Goal: Task Accomplishment & Management: Manage account settings

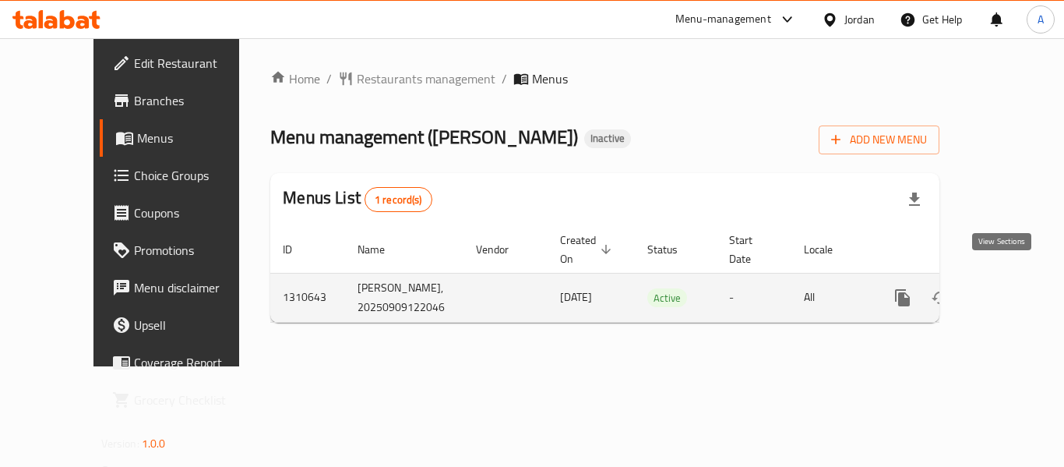
click at [1015, 290] on link "enhanced table" at bounding box center [1014, 297] width 37 height 37
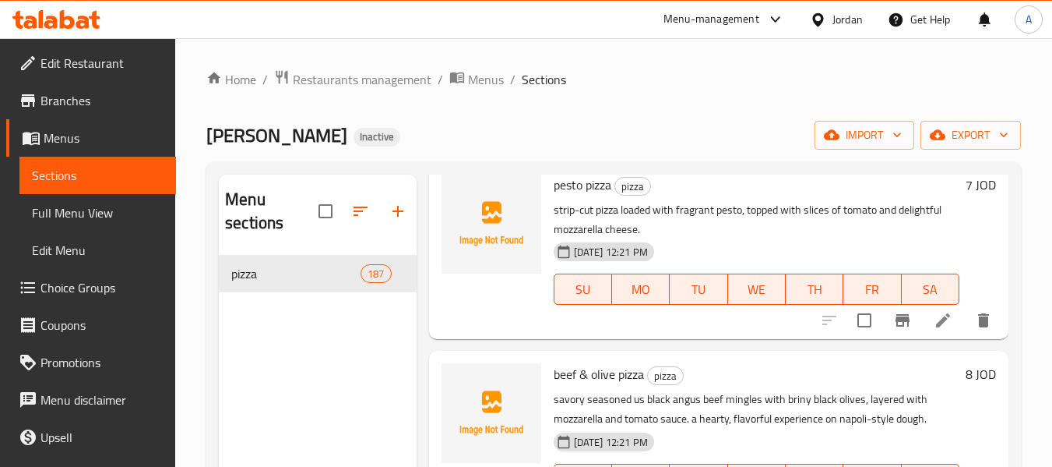
scroll to position [7321, 0]
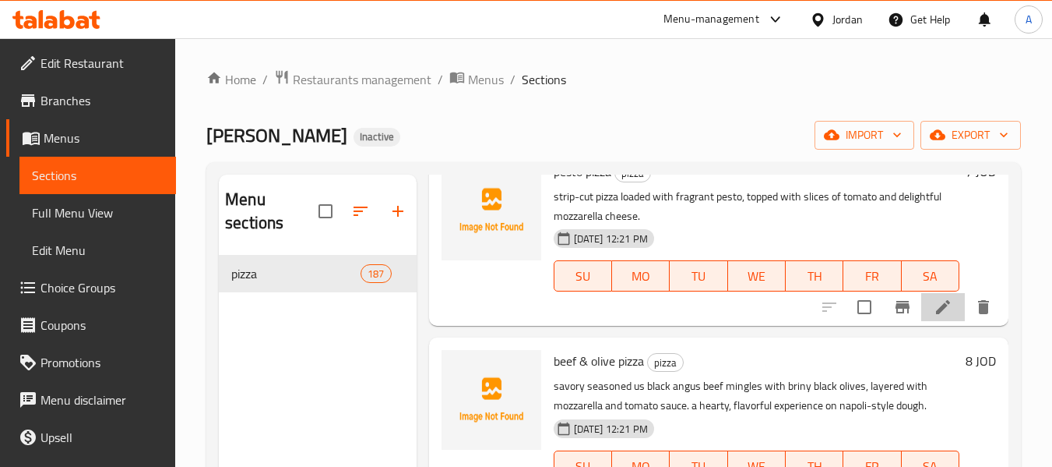
click at [921, 321] on li at bounding box center [943, 307] width 44 height 28
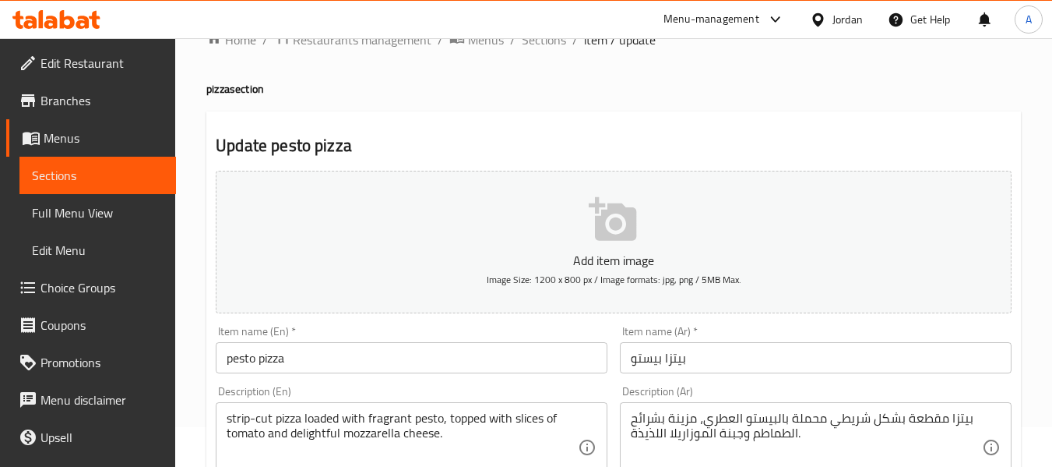
scroll to position [78, 0]
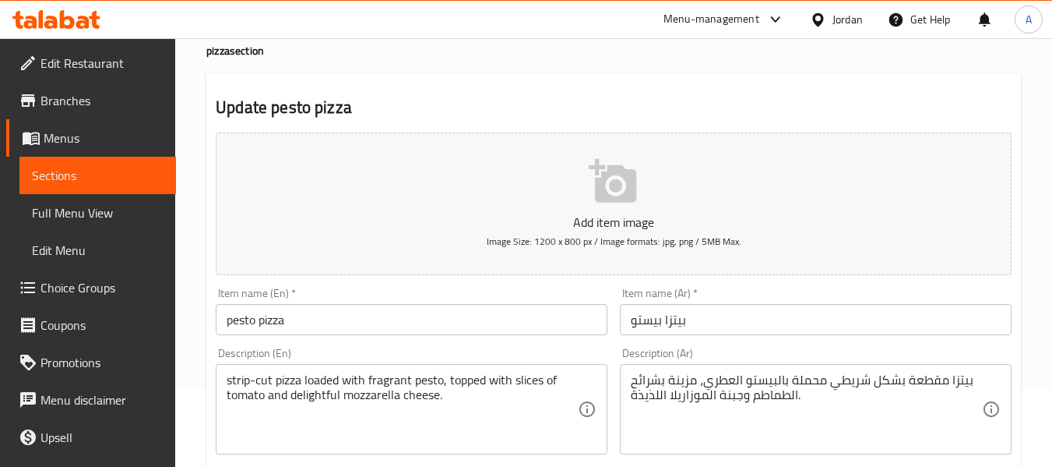
drag, startPoint x: 66, startPoint y: 178, endPoint x: 72, endPoint y: 136, distance: 43.3
click at [66, 177] on span "Sections" at bounding box center [98, 175] width 132 height 19
click at [72, 136] on span "Menus" at bounding box center [104, 138] width 120 height 19
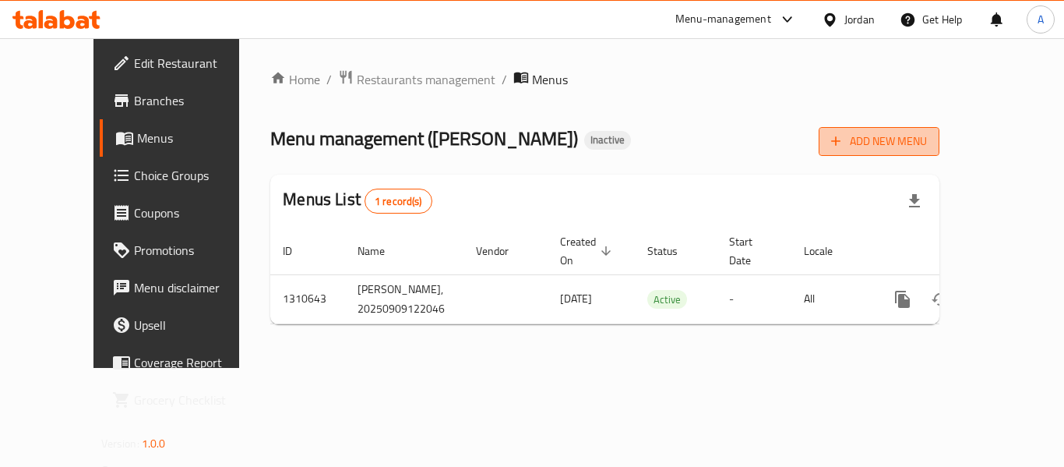
click at [939, 140] on button "Add New Menu" at bounding box center [879, 141] width 121 height 29
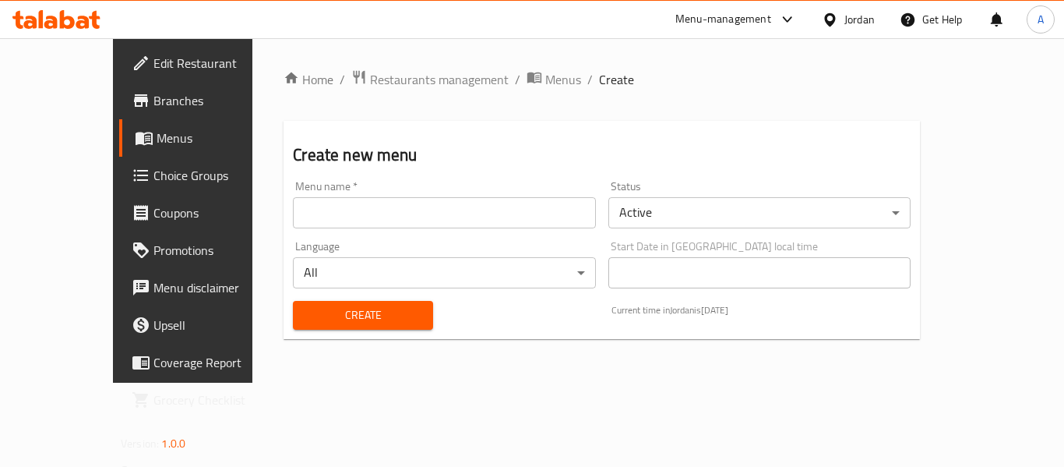
click at [383, 231] on div "Menu name   * Menu name *" at bounding box center [444, 204] width 315 height 60
click at [387, 217] on input "text" at bounding box center [444, 212] width 302 height 31
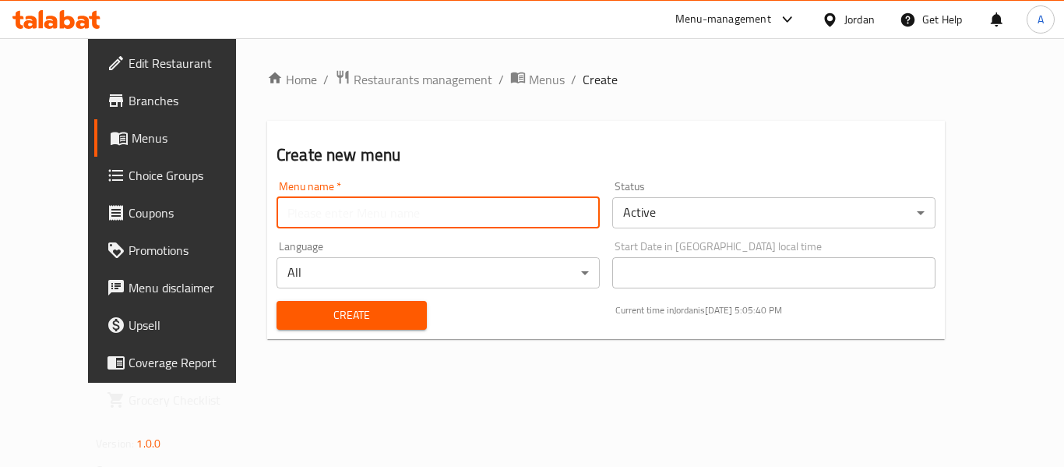
type input "Ameer"
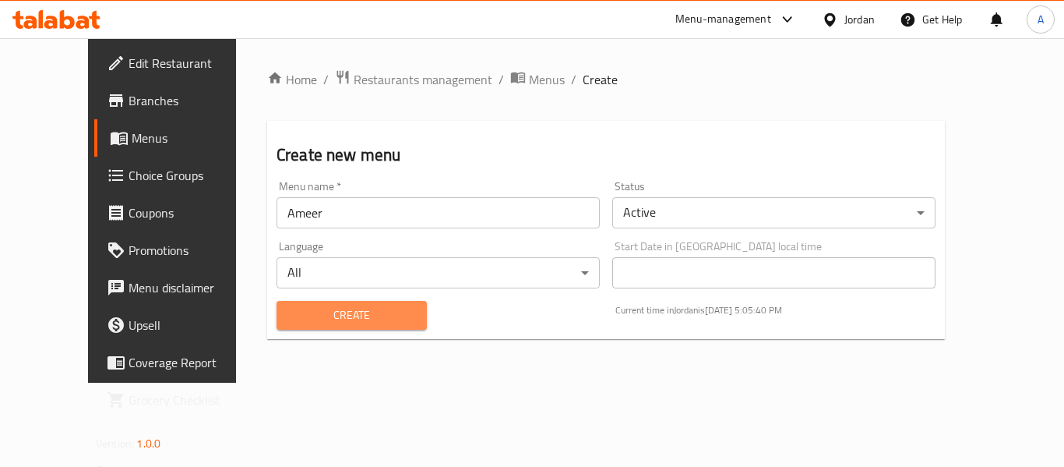
click at [303, 319] on span "Create" at bounding box center [351, 314] width 125 height 19
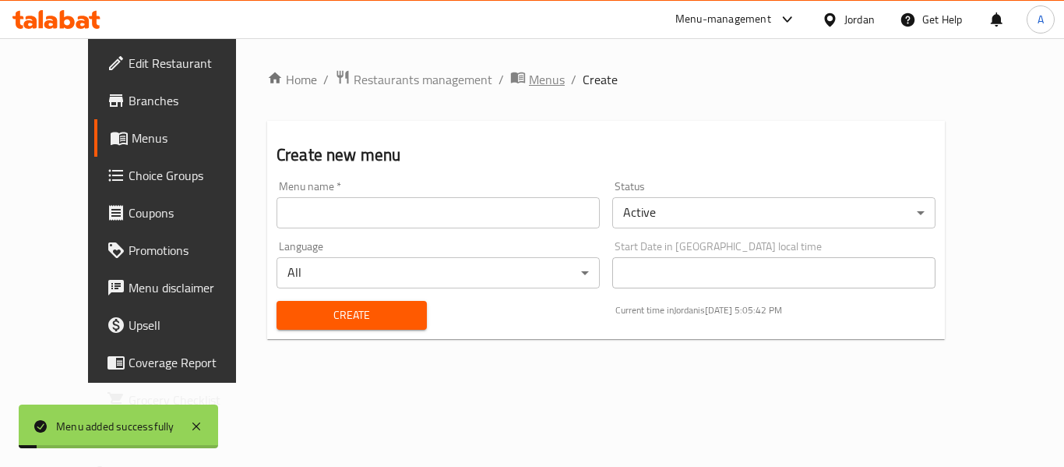
click at [529, 82] on span "Menus" at bounding box center [547, 79] width 36 height 19
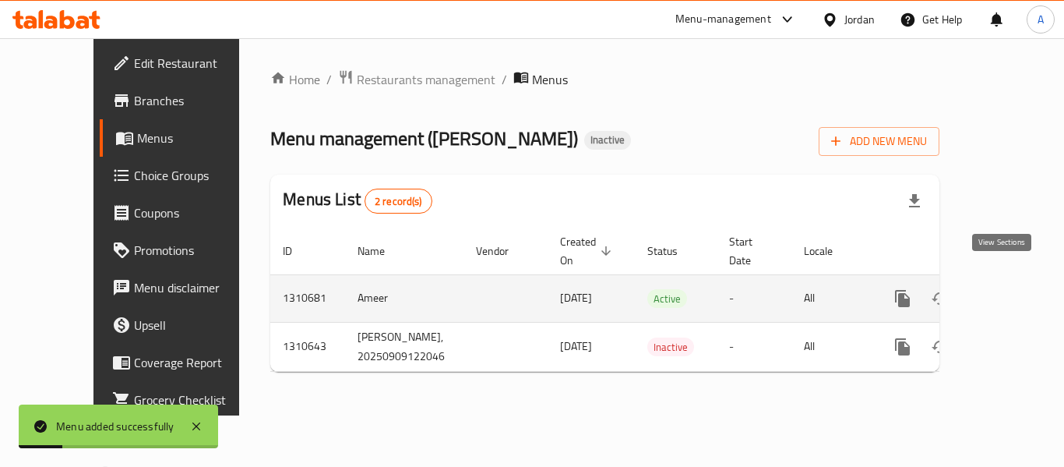
click at [996, 280] on link "enhanced table" at bounding box center [1014, 298] width 37 height 37
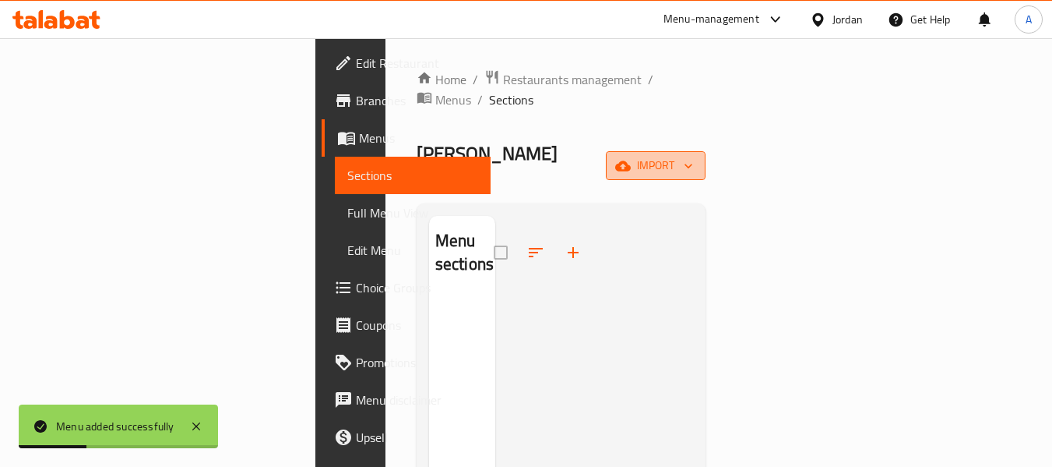
click at [693, 156] on span "import" at bounding box center [655, 165] width 75 height 19
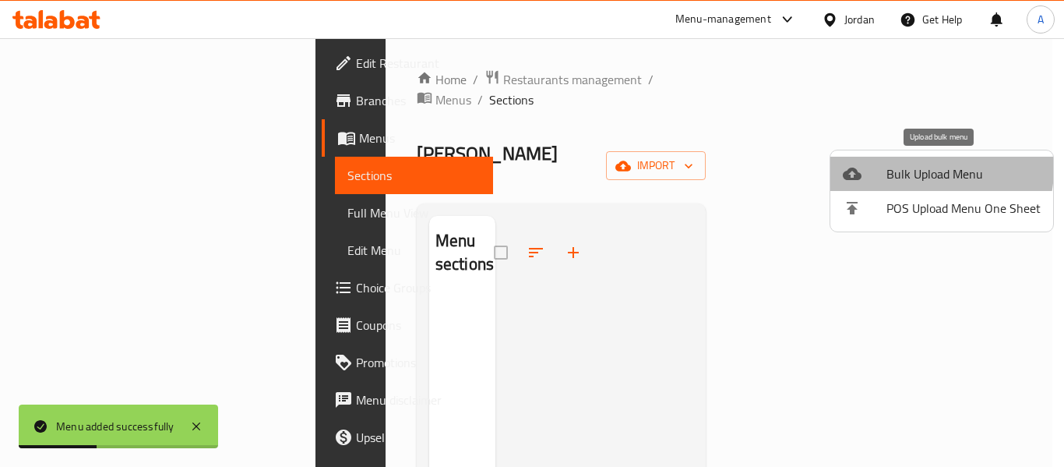
click at [917, 168] on span "Bulk Upload Menu" at bounding box center [963, 173] width 154 height 19
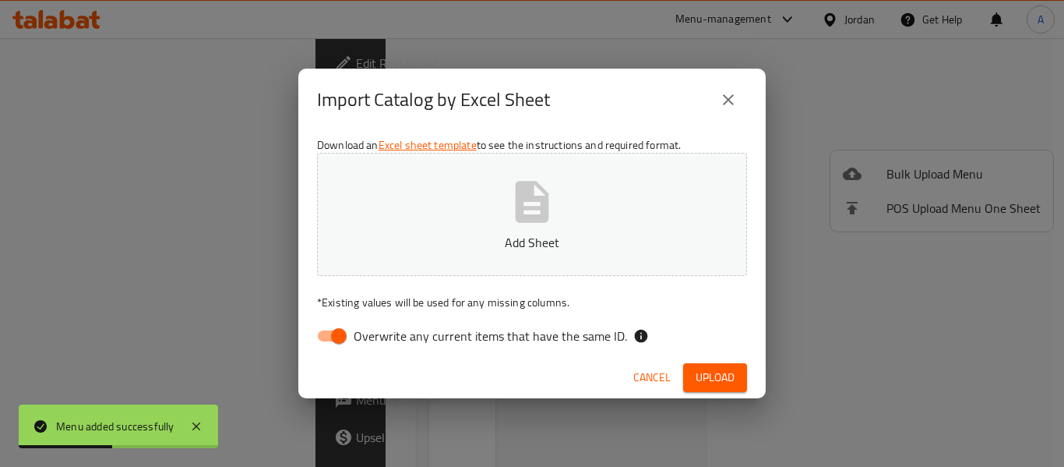
drag, startPoint x: 265, startPoint y: 342, endPoint x: 283, endPoint y: 342, distance: 18.7
click at [268, 342] on div "Import Catalog by Excel Sheet Download an Excel sheet template to see the instr…" at bounding box center [532, 233] width 1064 height 467
click at [372, 336] on span "Overwrite any current items that have the same ID." at bounding box center [490, 335] width 273 height 19
click at [372, 336] on input "Overwrite any current items that have the same ID." at bounding box center [338, 336] width 89 height 30
checkbox input "false"
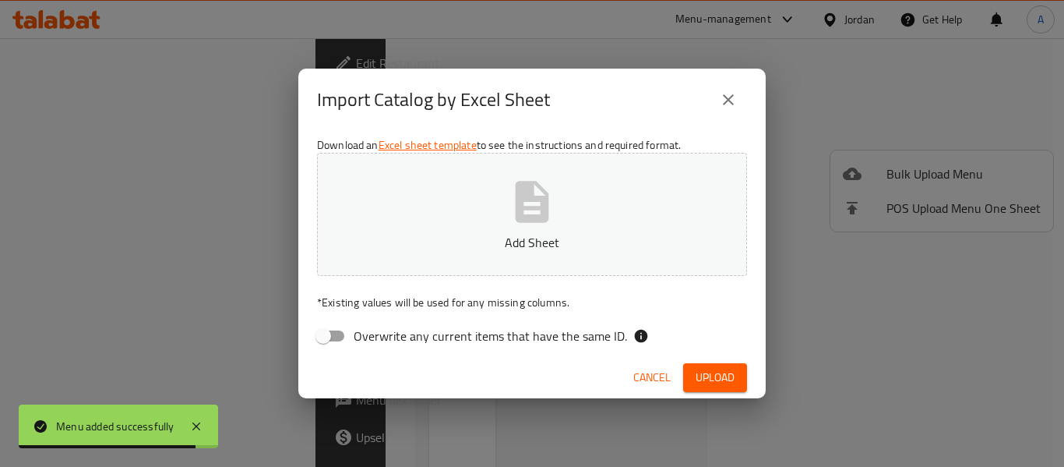
click at [579, 227] on button "Add Sheet" at bounding box center [532, 214] width 430 height 123
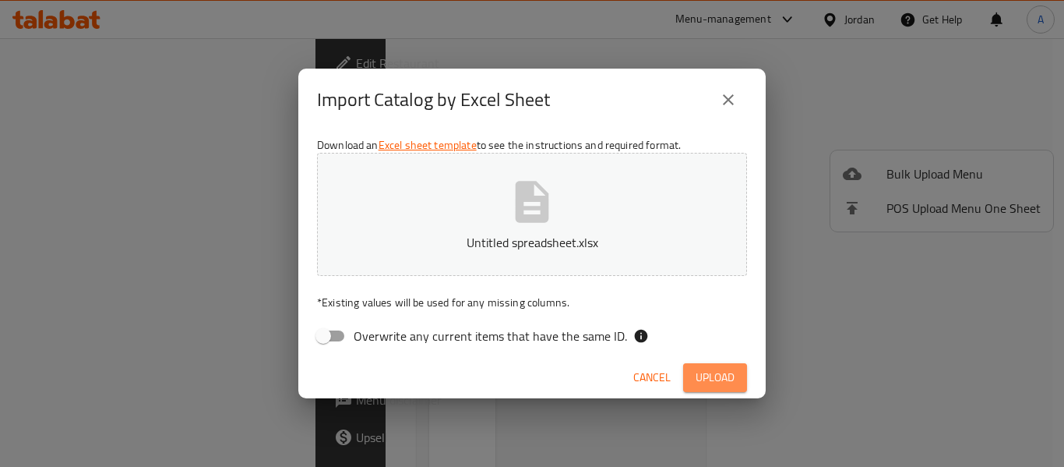
click at [717, 382] on span "Upload" at bounding box center [714, 377] width 39 height 19
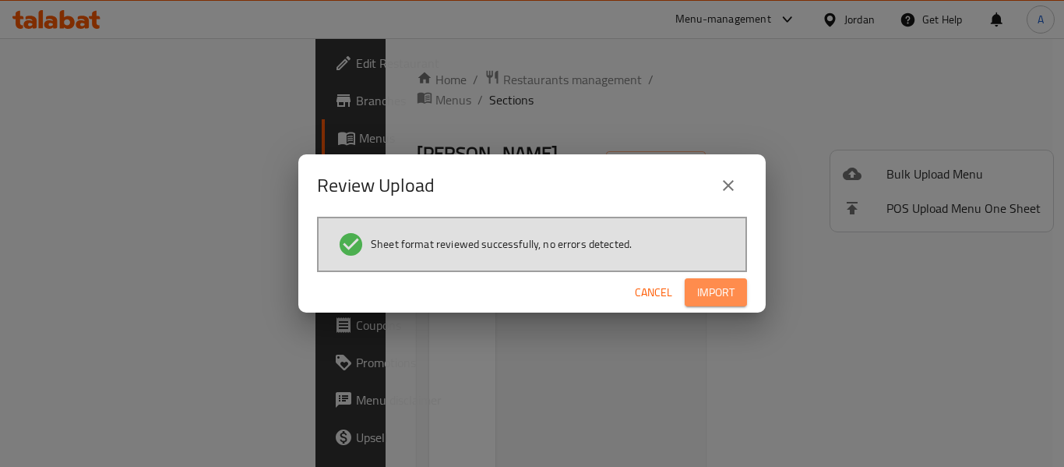
click at [712, 290] on span "Import" at bounding box center [715, 292] width 37 height 19
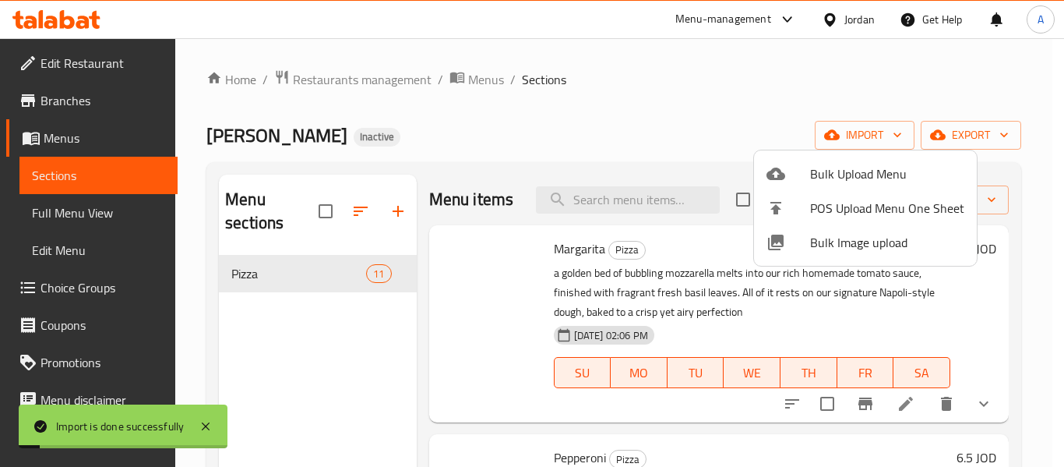
click at [84, 144] on div at bounding box center [532, 233] width 1064 height 467
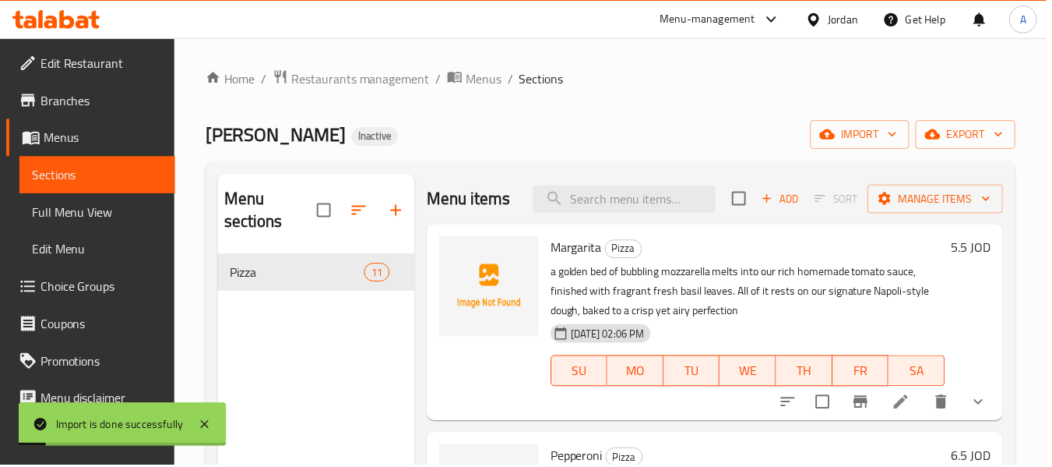
click at [84, 144] on span "Menus" at bounding box center [104, 138] width 120 height 19
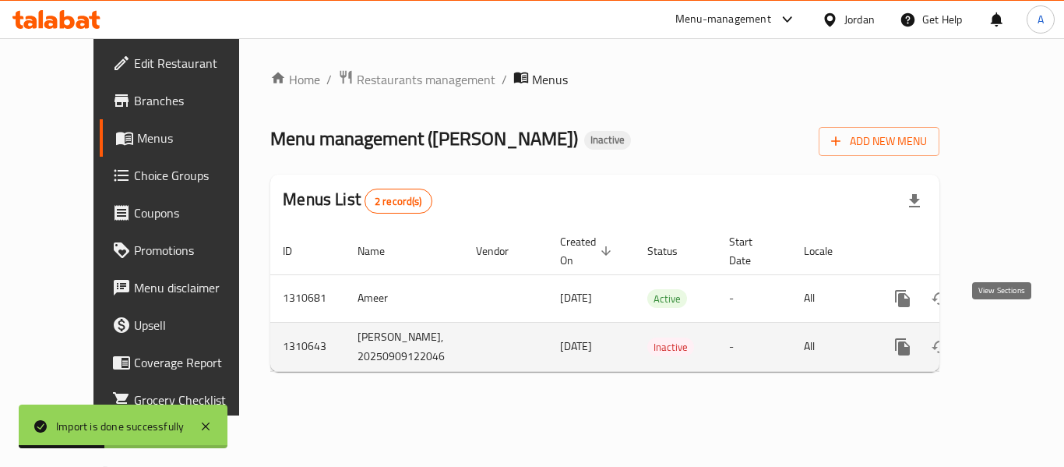
click at [996, 332] on link "enhanced table" at bounding box center [1014, 346] width 37 height 37
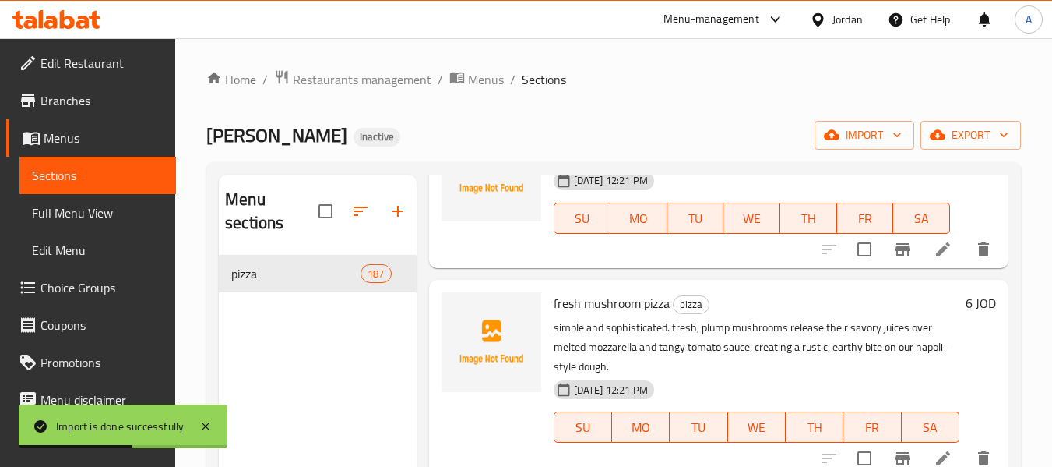
scroll to position [389, 0]
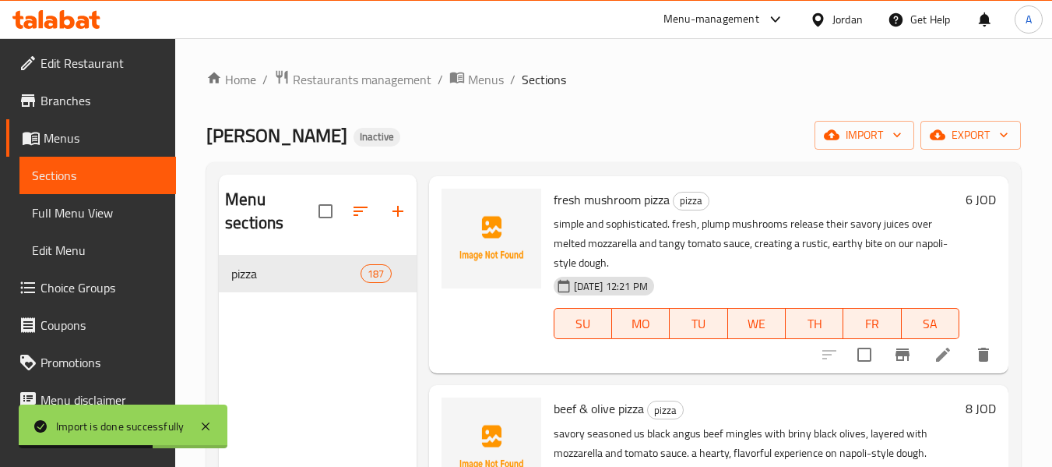
click at [88, 177] on span "Sections" at bounding box center [98, 175] width 132 height 19
click at [74, 139] on span "Menus" at bounding box center [104, 138] width 120 height 19
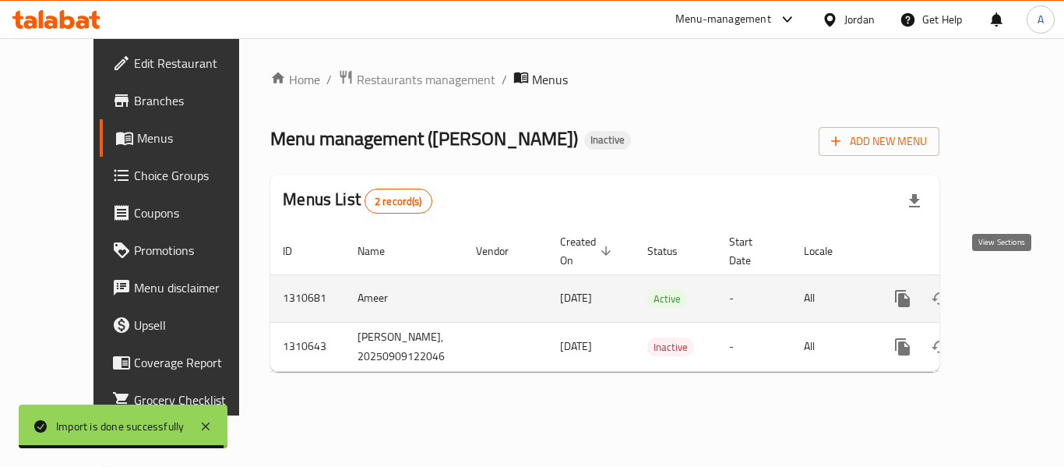
click at [1005, 289] on icon "enhanced table" at bounding box center [1014, 298] width 19 height 19
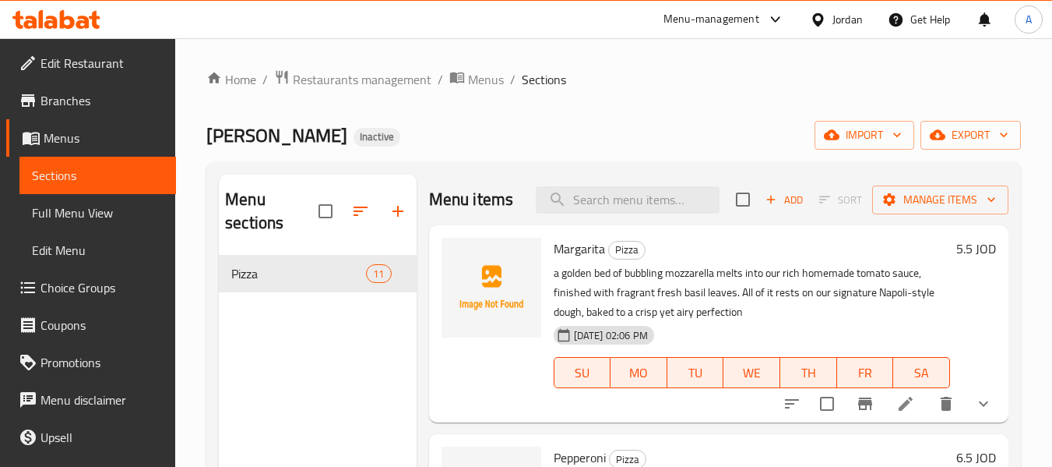
click at [104, 213] on span "Full Menu View" at bounding box center [98, 212] width 132 height 19
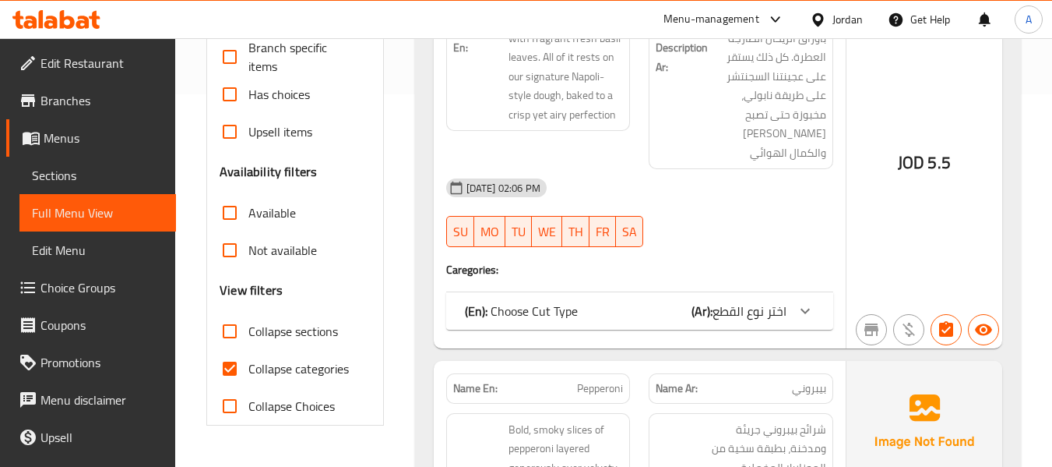
scroll to position [467, 0]
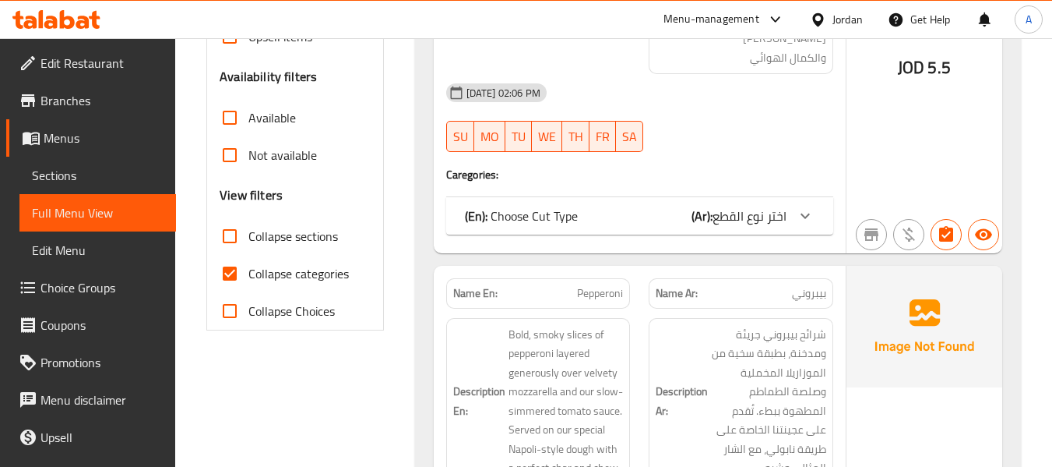
click at [233, 269] on input "Collapse categories" at bounding box center [229, 273] width 37 height 37
checkbox input "false"
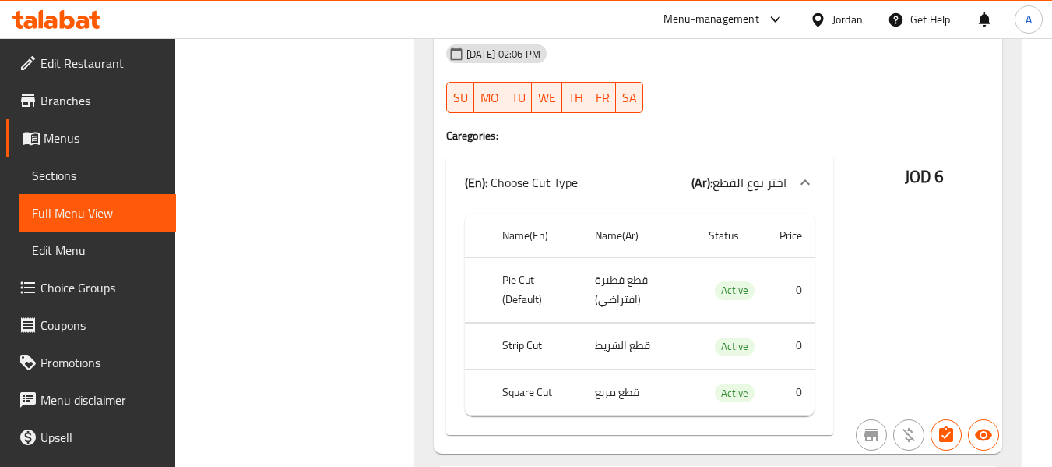
scroll to position [5763, 0]
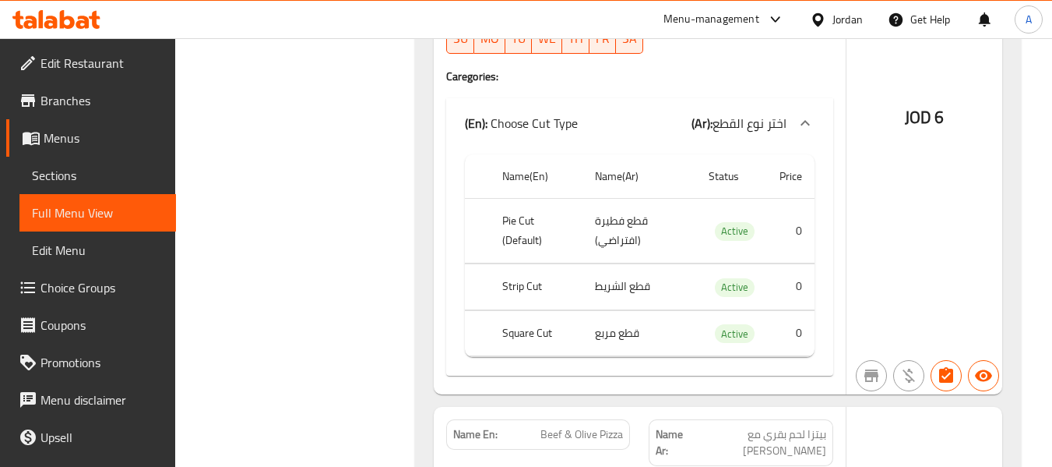
click at [76, 131] on span "Menus" at bounding box center [104, 138] width 120 height 19
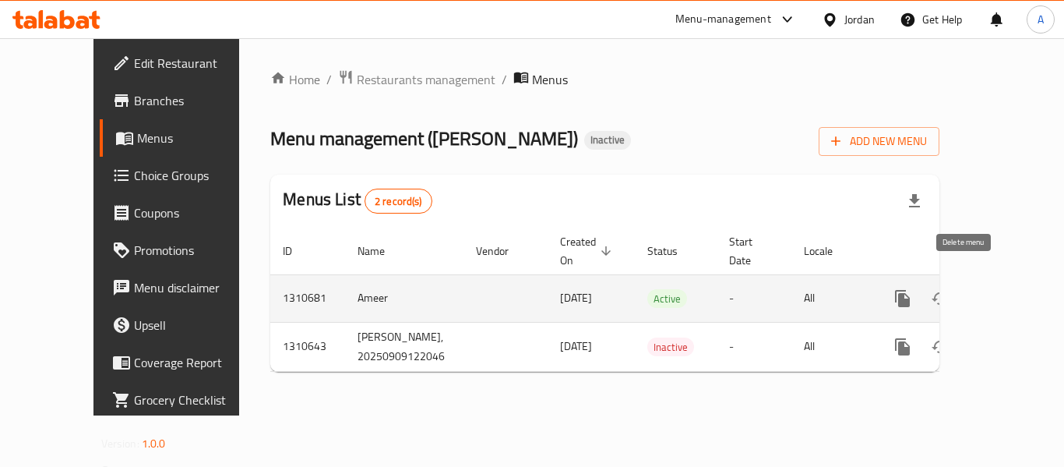
click at [968, 289] on icon "enhanced table" at bounding box center [977, 298] width 19 height 19
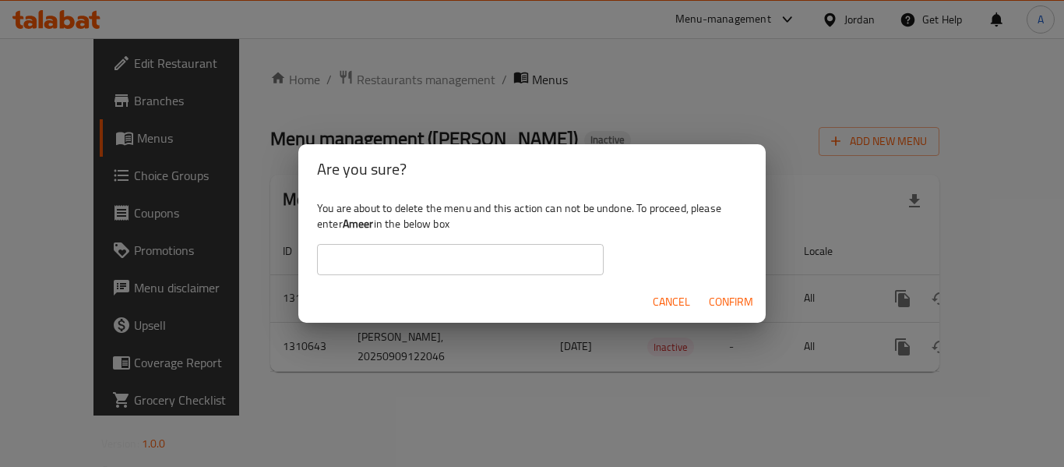
click at [365, 227] on b "Ameer" at bounding box center [358, 223] width 31 height 20
copy div "Ameer"
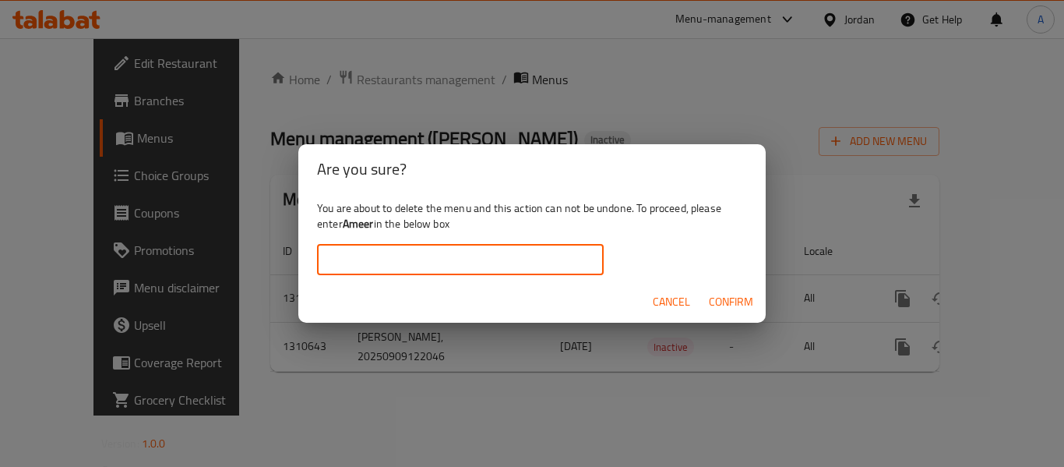
click at [370, 256] on input "text" at bounding box center [460, 259] width 287 height 31
paste input "Ameer"
type input "Ameer"
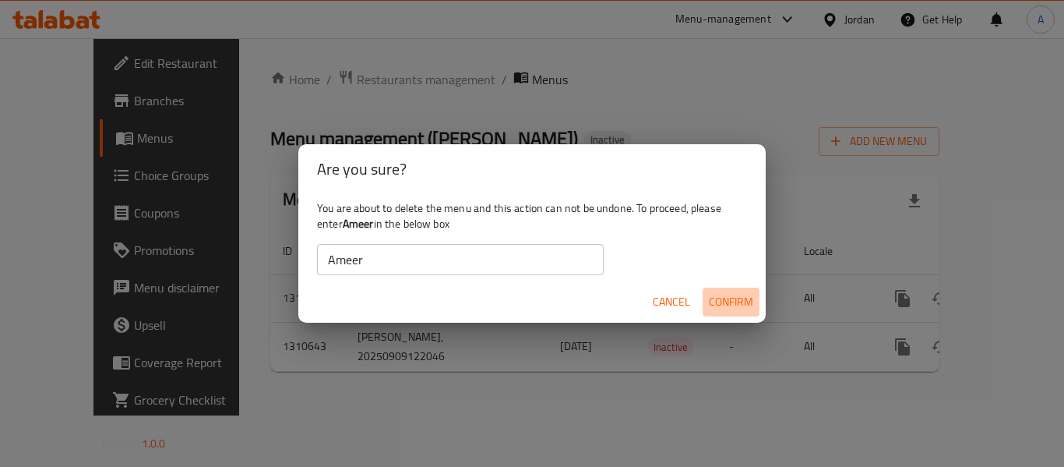
click at [720, 306] on span "Confirm" at bounding box center [731, 301] width 44 height 19
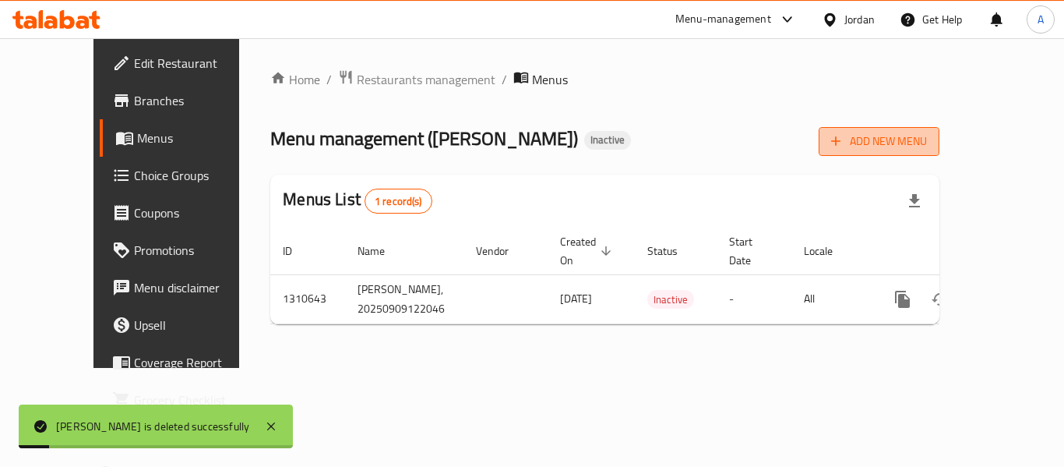
click at [927, 146] on span "Add New Menu" at bounding box center [879, 141] width 96 height 19
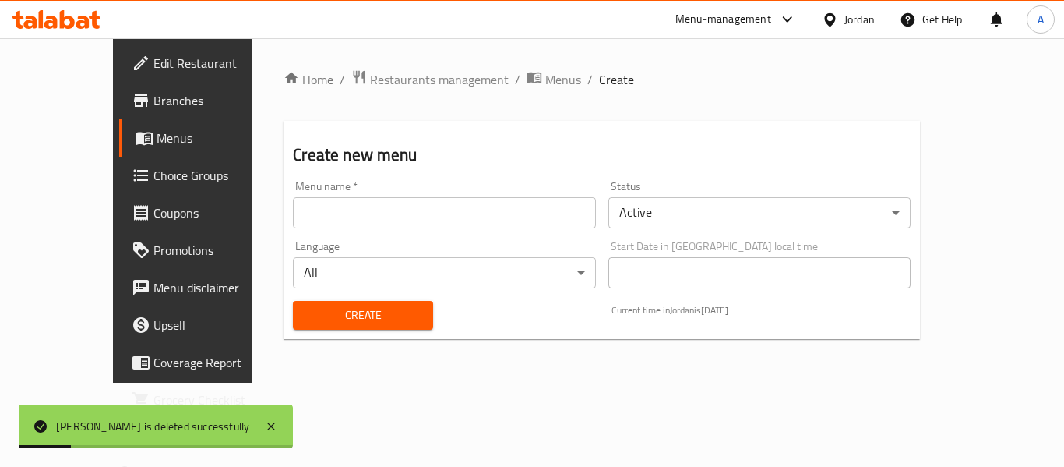
click at [484, 212] on input "text" at bounding box center [444, 212] width 302 height 31
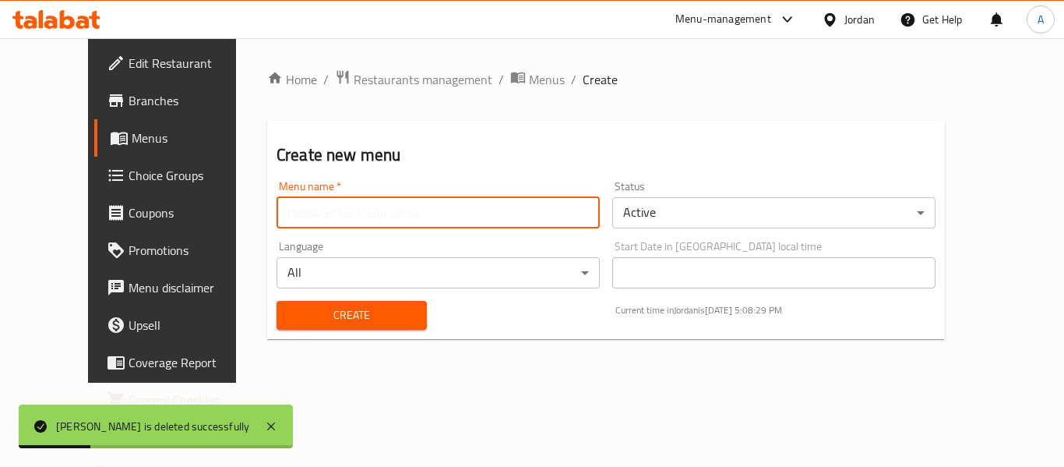
type input "Ameer"
click at [339, 301] on button "Create" at bounding box center [351, 315] width 150 height 29
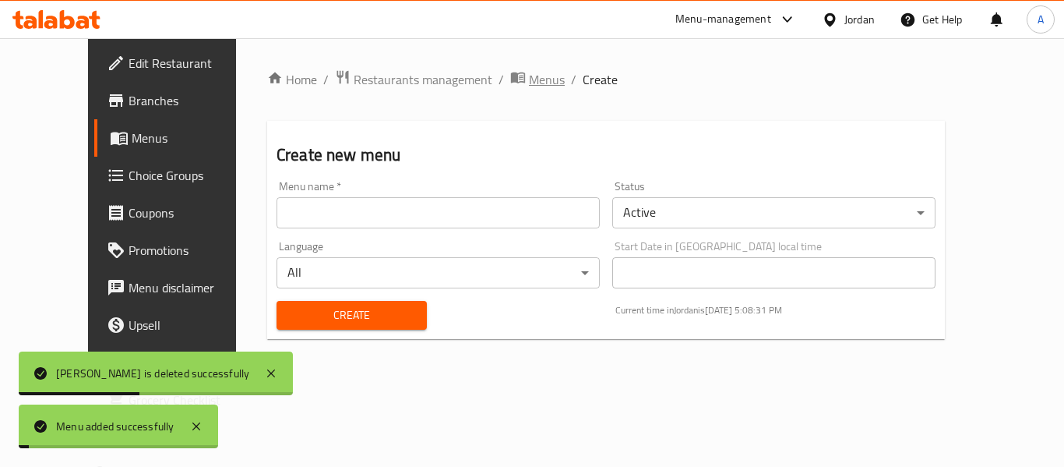
click at [529, 75] on span "Menus" at bounding box center [547, 79] width 36 height 19
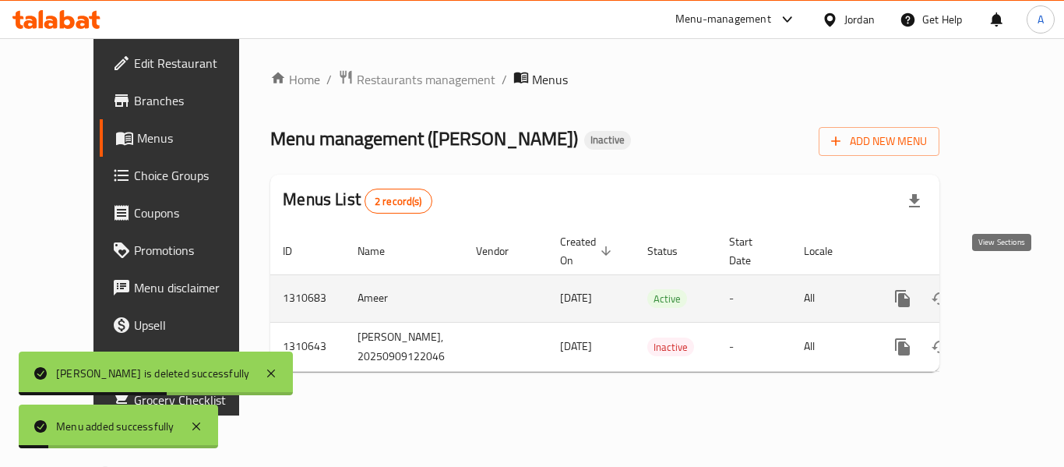
click at [1005, 289] on icon "enhanced table" at bounding box center [1014, 298] width 19 height 19
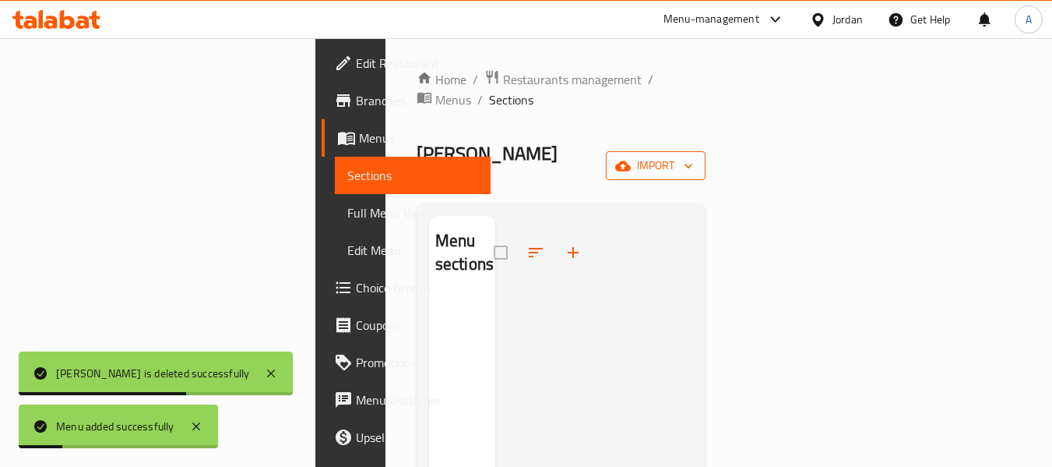
click at [706, 151] on button "import" at bounding box center [656, 165] width 100 height 29
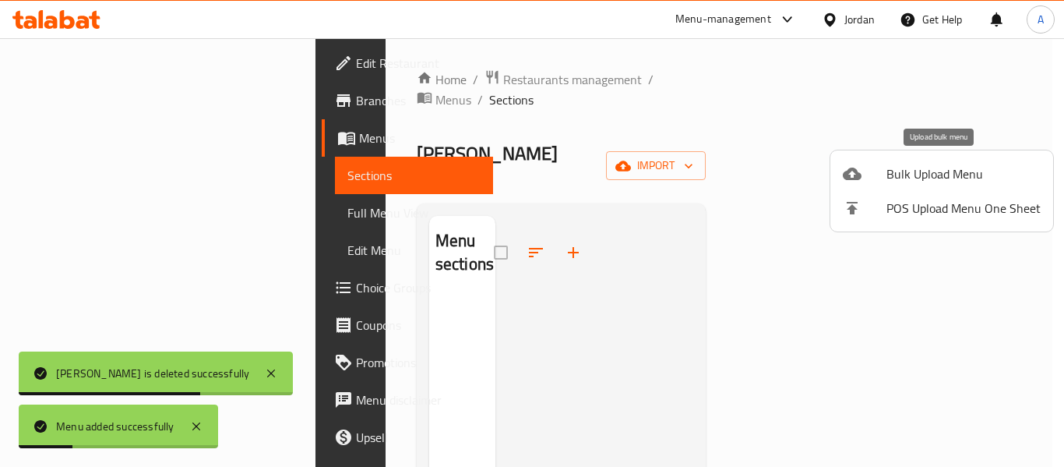
click at [926, 176] on span "Bulk Upload Menu" at bounding box center [963, 173] width 154 height 19
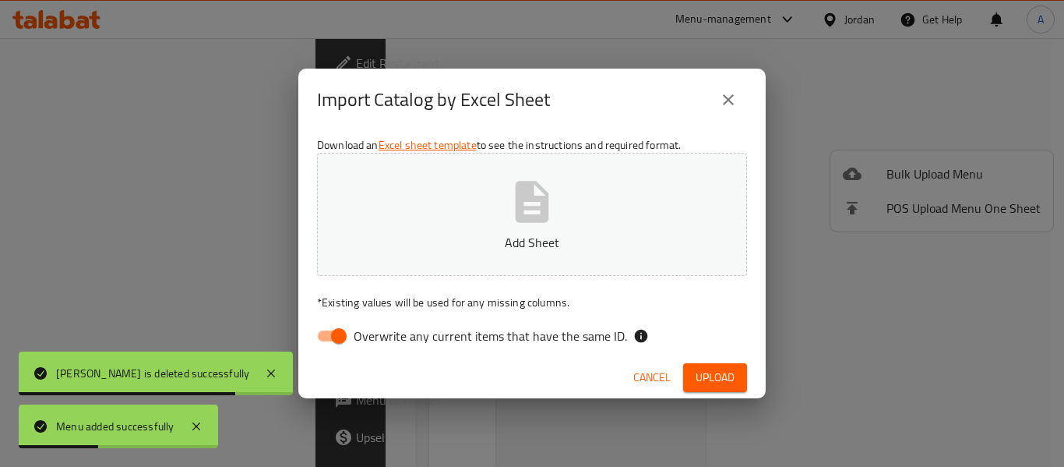
click at [322, 338] on input "Overwrite any current items that have the same ID." at bounding box center [338, 336] width 89 height 30
checkbox input "false"
click at [431, 249] on p "Add Sheet" at bounding box center [532, 242] width 382 height 19
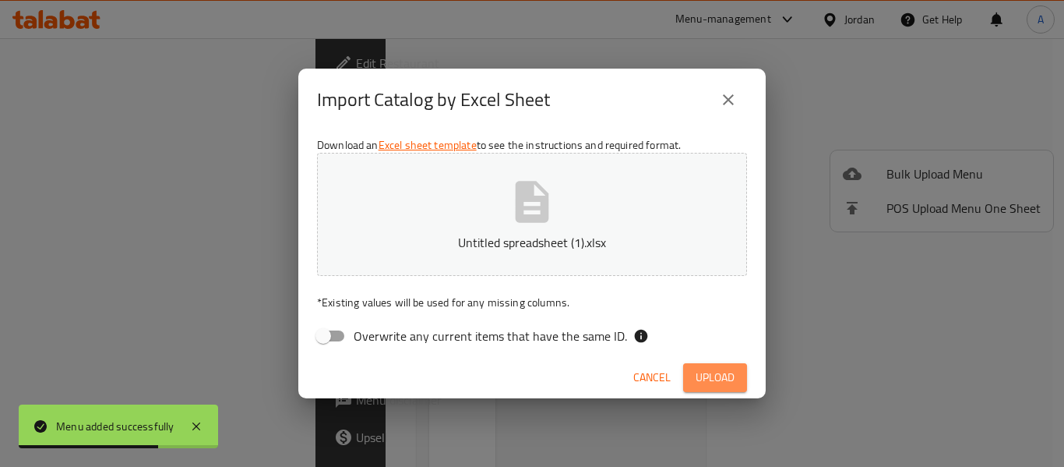
click at [716, 378] on span "Upload" at bounding box center [714, 377] width 39 height 19
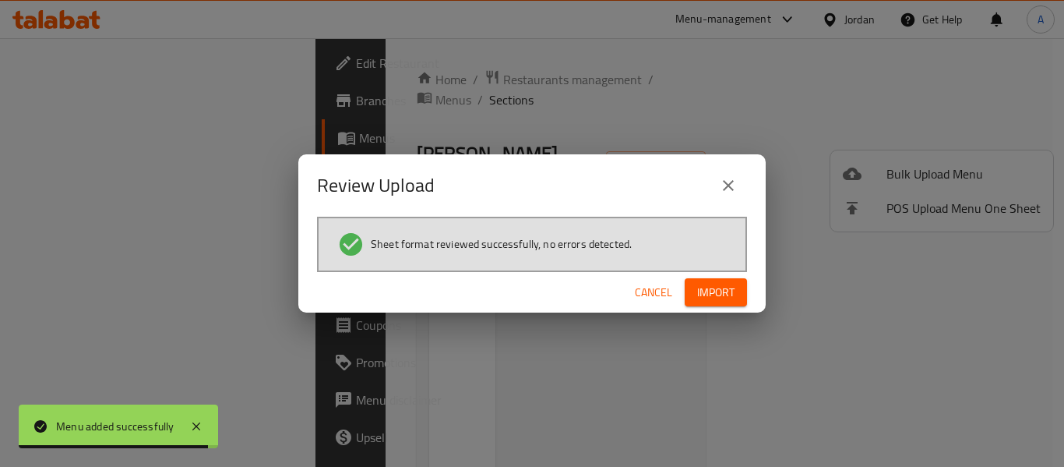
click at [706, 291] on span "Import" at bounding box center [715, 292] width 37 height 19
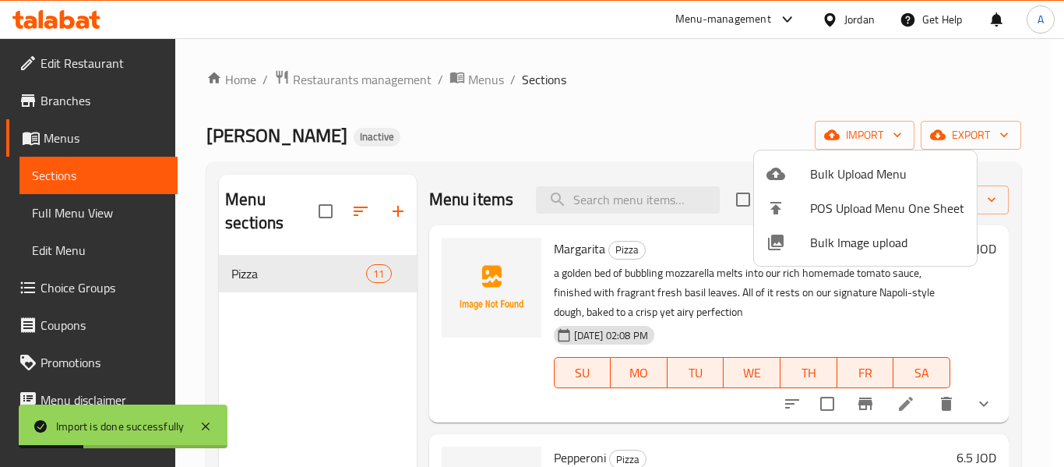
click at [105, 207] on div at bounding box center [532, 233] width 1064 height 467
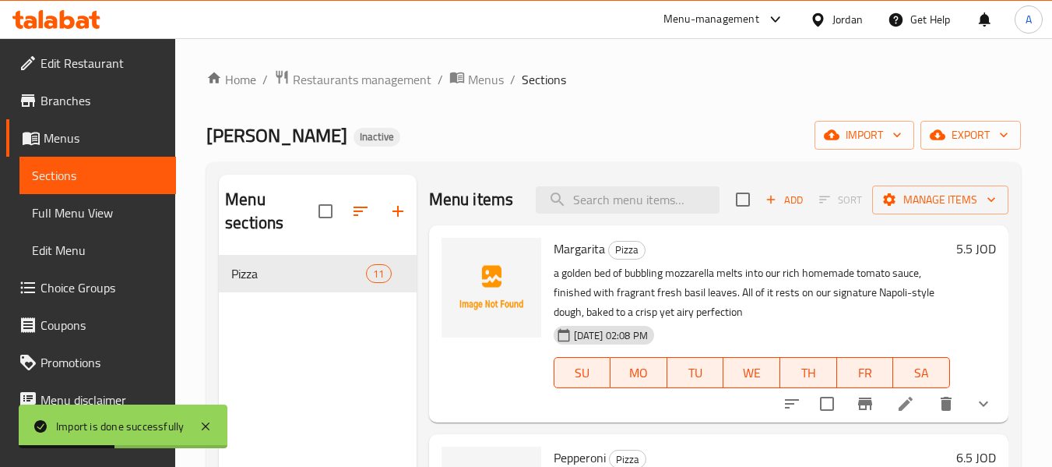
click at [105, 207] on span "Full Menu View" at bounding box center [98, 212] width 132 height 19
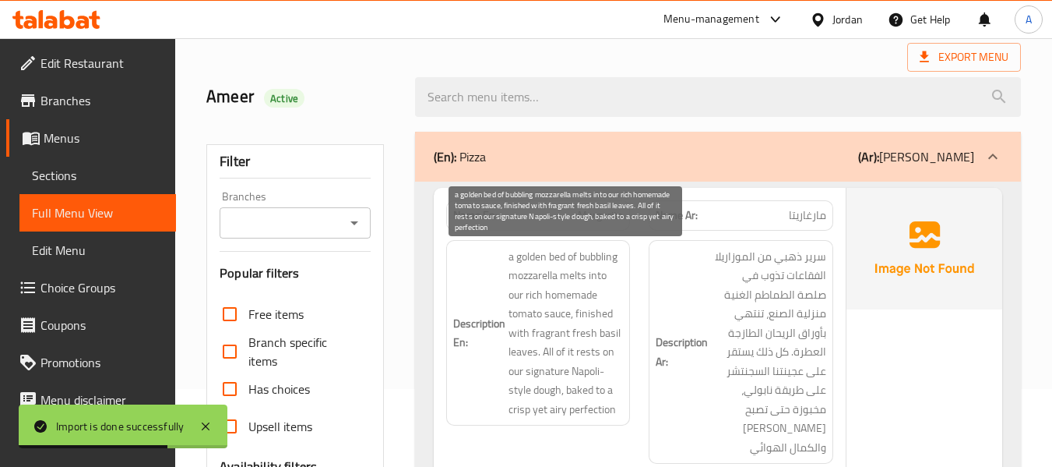
scroll to position [389, 0]
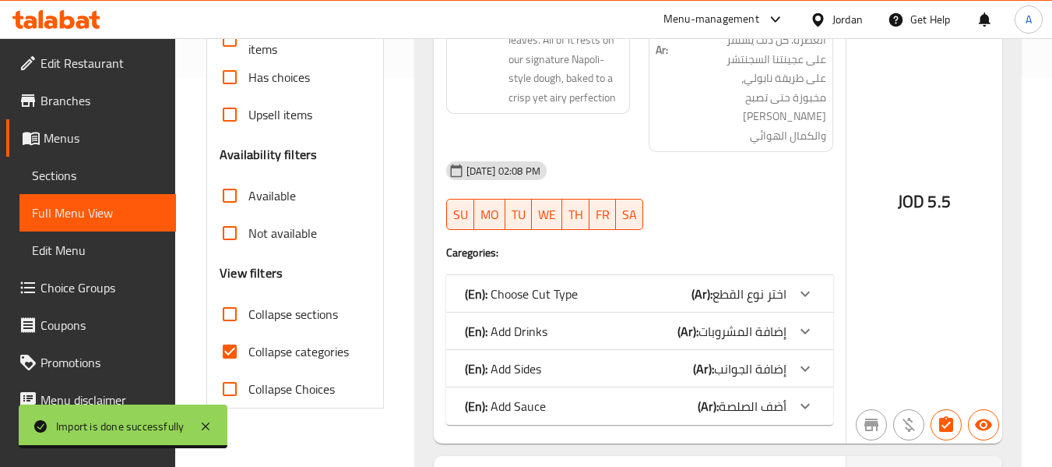
click at [253, 355] on span "Collapse categories" at bounding box center [298, 351] width 100 height 19
click at [248, 355] on input "Collapse categories" at bounding box center [229, 351] width 37 height 37
checkbox input "false"
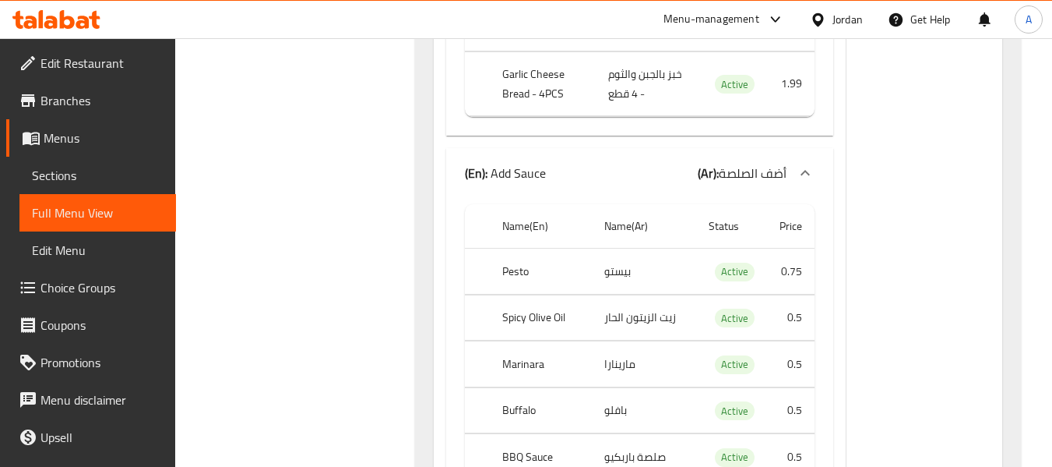
scroll to position [1480, 0]
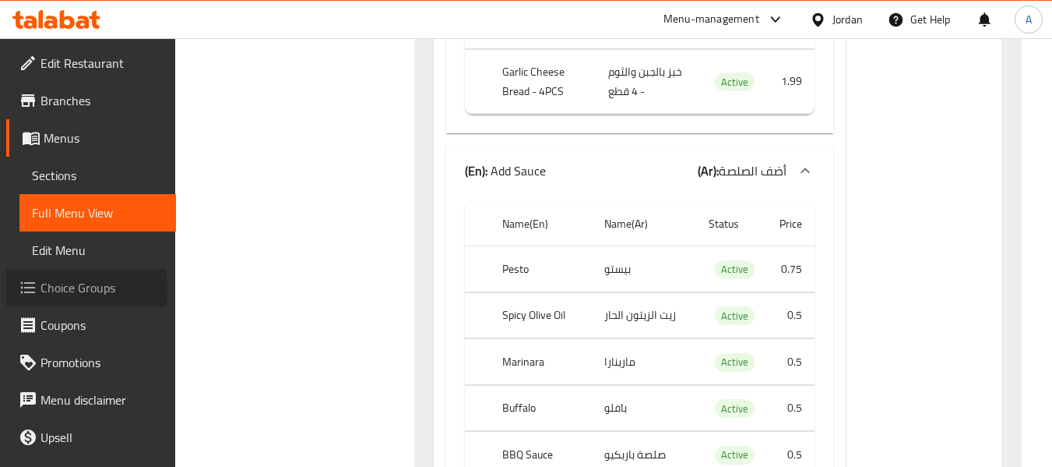
click at [60, 289] on span "Choice Groups" at bounding box center [101, 287] width 123 height 19
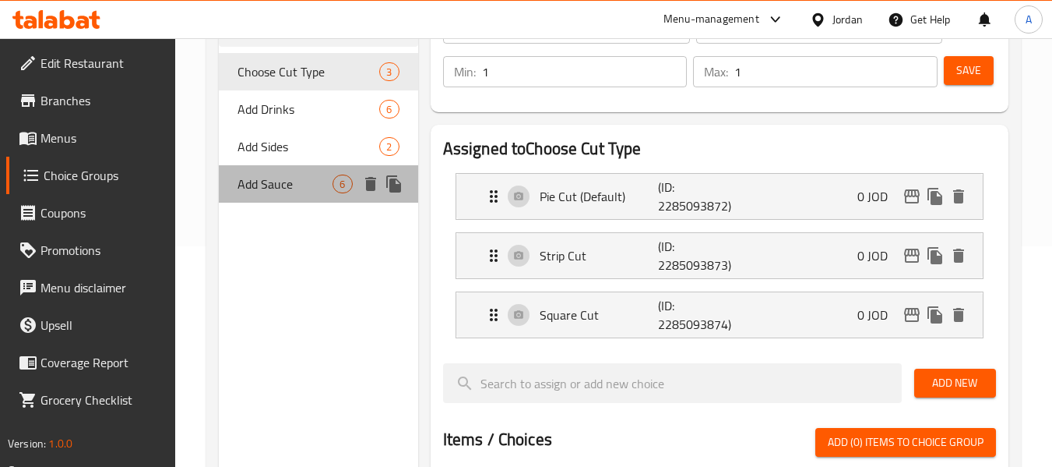
click at [283, 178] on span "Add Sauce" at bounding box center [285, 183] width 95 height 19
type input "Add Sauce"
type input "أضف الصلصة"
type input "0"
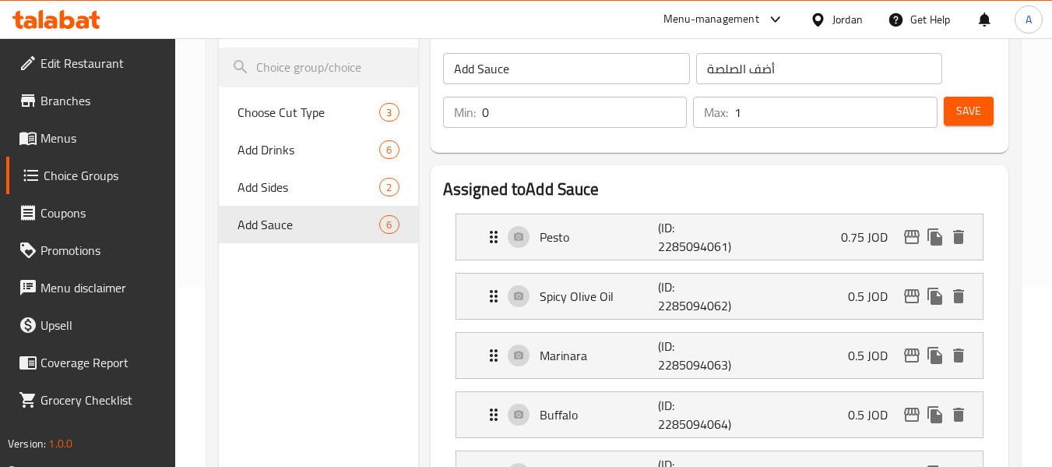
scroll to position [143, 0]
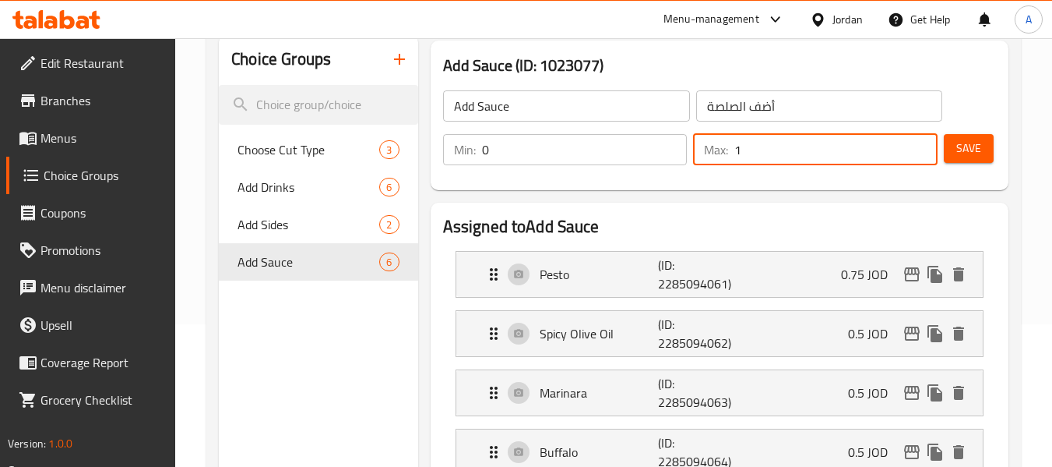
drag, startPoint x: 754, startPoint y: 146, endPoint x: 733, endPoint y: 147, distance: 21.0
click at [733, 147] on div "Max: 1 ​" at bounding box center [815, 149] width 245 height 31
type input "0"
click at [978, 157] on span "Save" at bounding box center [968, 148] width 25 height 19
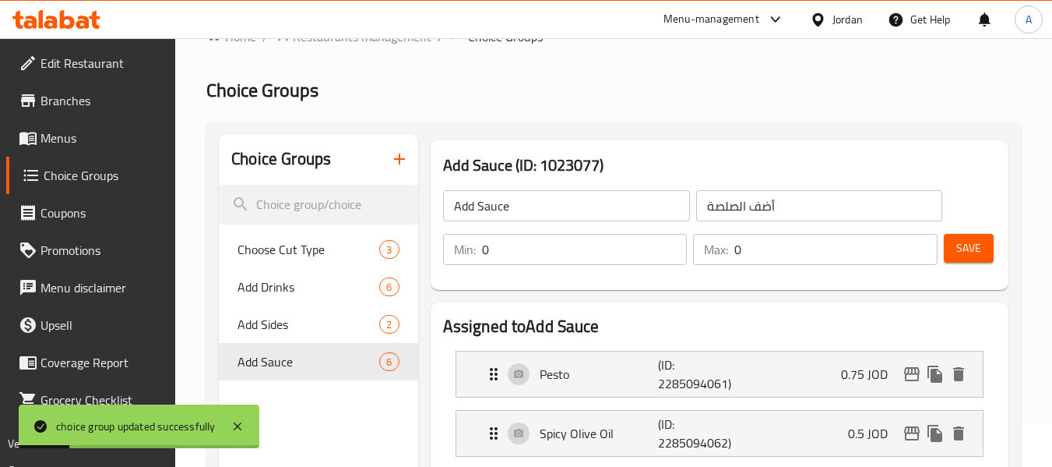
scroll to position [0, 0]
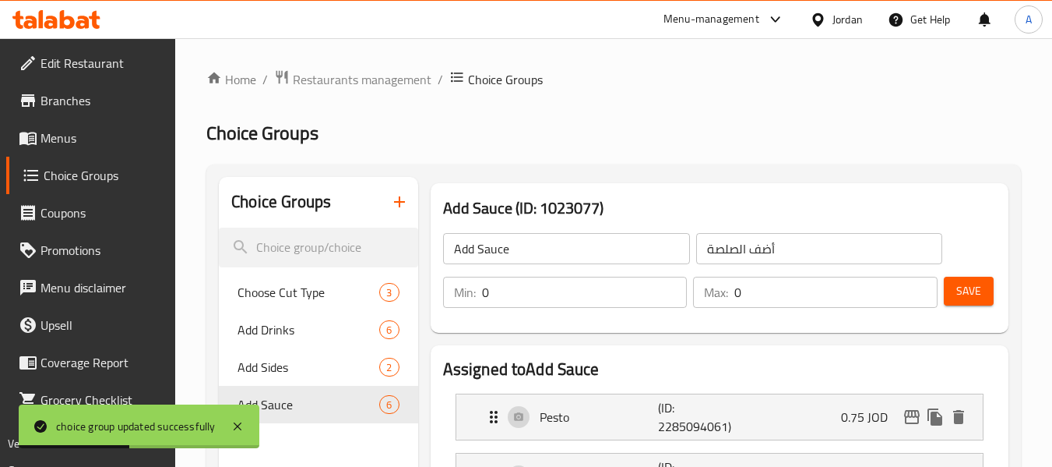
click at [54, 141] on span "Menus" at bounding box center [101, 138] width 123 height 19
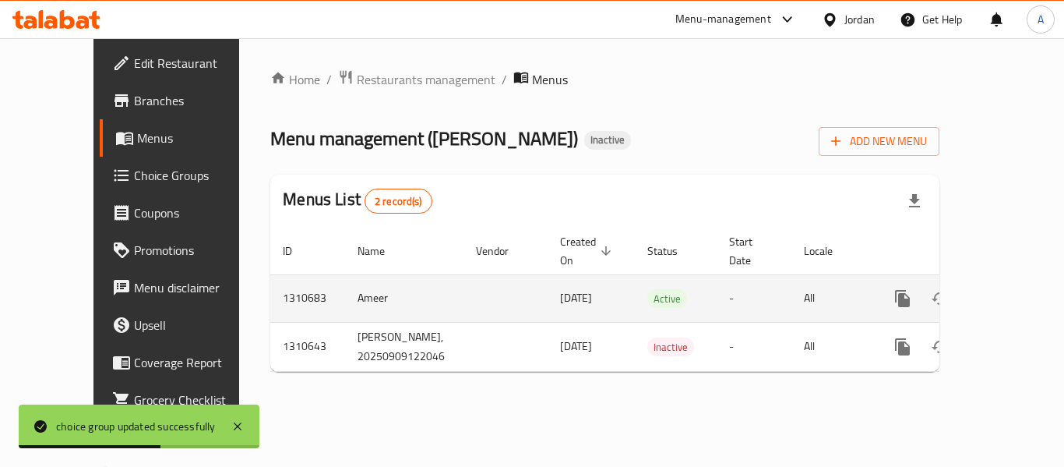
click at [1005, 289] on icon "enhanced table" at bounding box center [1014, 298] width 19 height 19
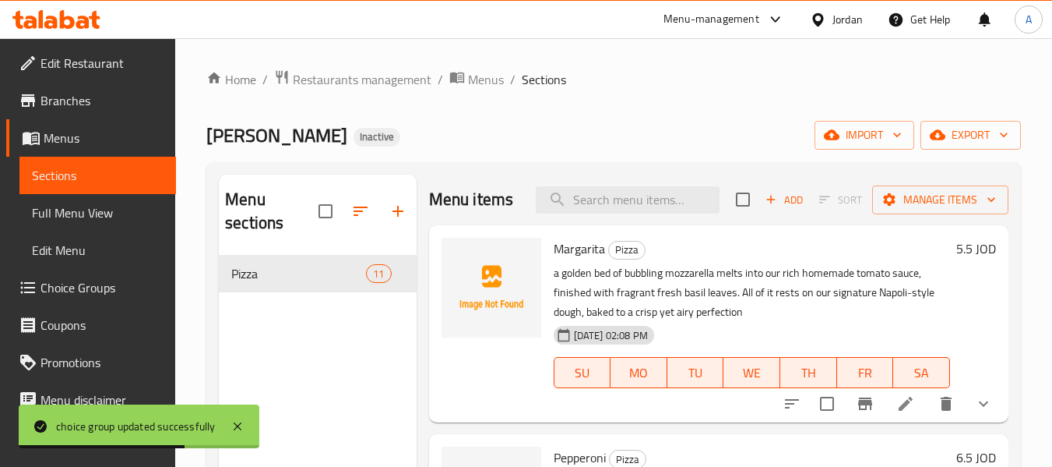
click at [76, 200] on link "Full Menu View" at bounding box center [97, 212] width 157 height 37
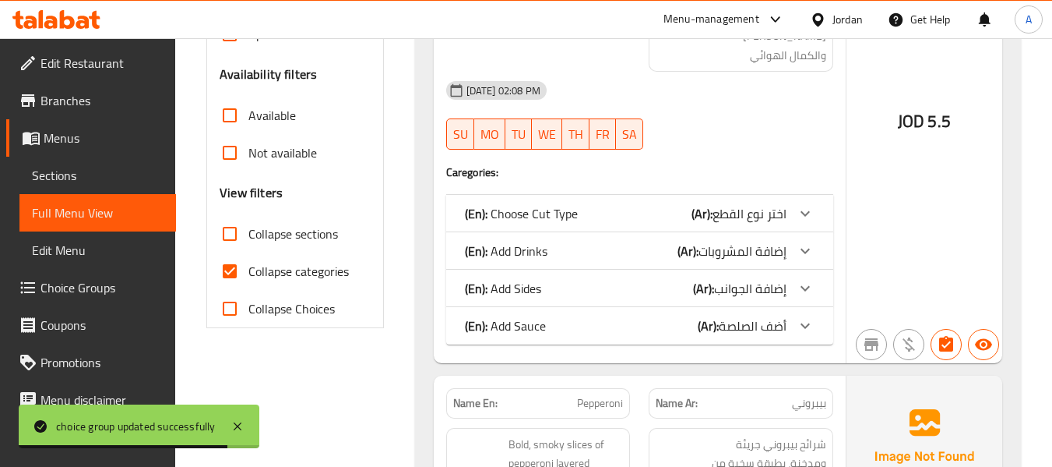
scroll to position [545, 0]
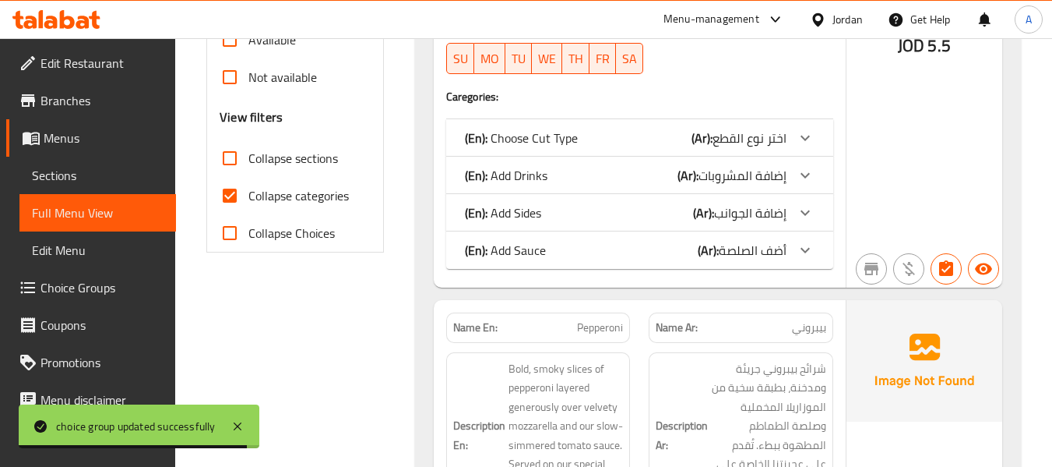
click at [231, 192] on input "Collapse categories" at bounding box center [229, 195] width 37 height 37
checkbox input "false"
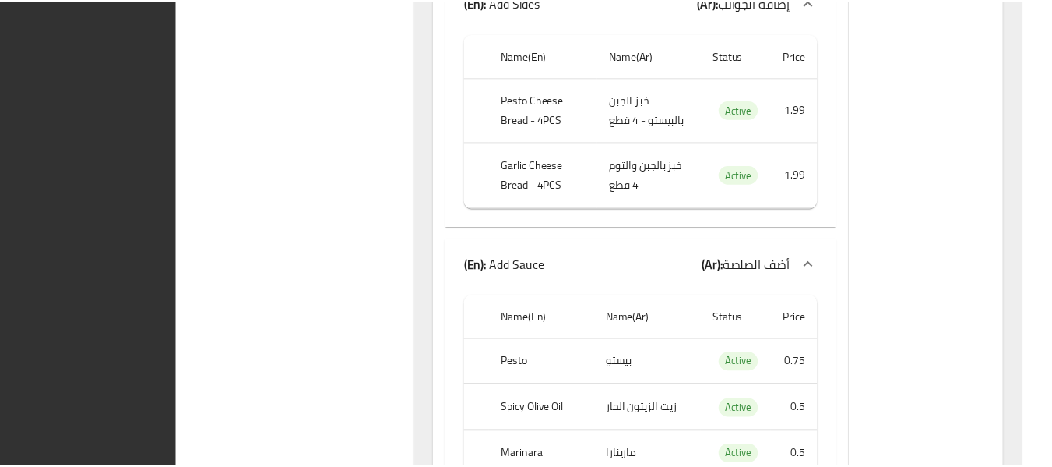
scroll to position [19085, 0]
